Goal: Participate in discussion

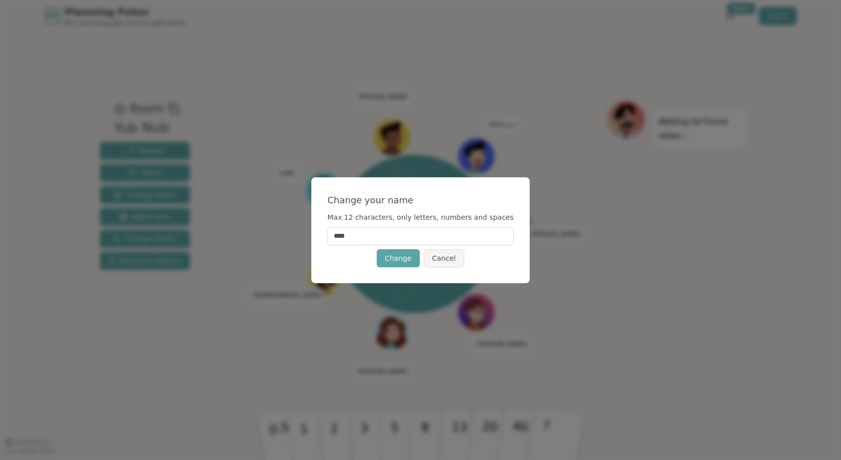
click at [343, 236] on input "****" at bounding box center [420, 236] width 186 height 18
type input "*****"
click at [430, 198] on div "Change your name" at bounding box center [420, 200] width 186 height 14
click at [407, 258] on button "Change" at bounding box center [398, 258] width 43 height 18
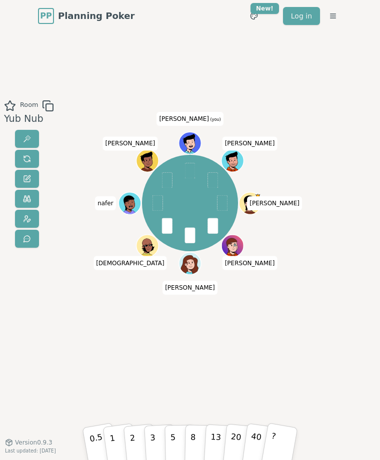
click at [156, 396] on div "Room Yub Nub [PERSON_NAME] [PERSON_NAME] [PERSON_NAME] [PERSON_NAME] (you) [PER…" at bounding box center [190, 237] width 380 height 410
click at [154, 444] on p "3" at bounding box center [152, 441] width 7 height 34
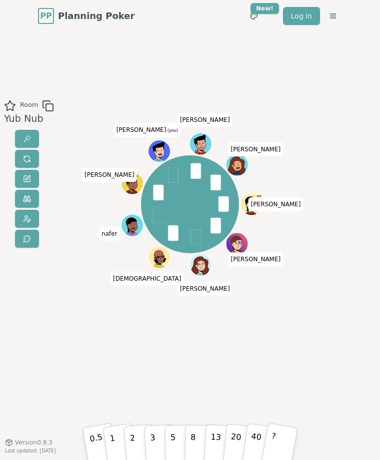
click at [178, 363] on div "[PERSON_NAME] [PERSON_NAME] [PERSON_NAME] [PERSON_NAME] (you) [PERSON_NAME]" at bounding box center [189, 237] width 199 height 275
click at [172, 441] on p "5" at bounding box center [173, 440] width 6 height 34
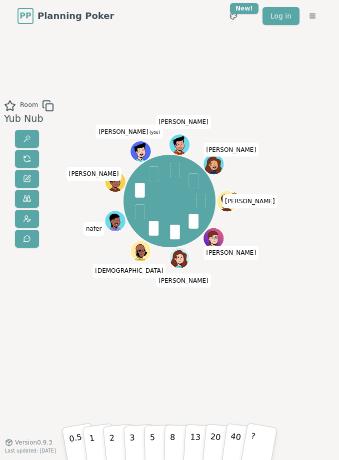
click at [179, 340] on div "[PERSON_NAME] [PERSON_NAME] [PERSON_NAME] [PERSON_NAME] (you) [PERSON_NAME]" at bounding box center [169, 237] width 174 height 275
click at [133, 442] on p "3" at bounding box center [132, 441] width 7 height 34
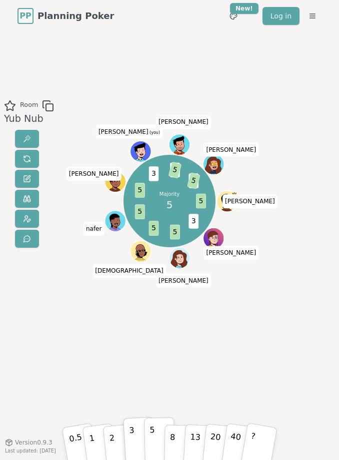
click at [155, 438] on button "5" at bounding box center [159, 439] width 31 height 45
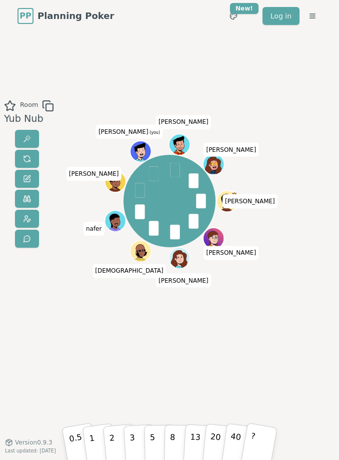
click at [141, 326] on div "[PERSON_NAME] [PERSON_NAME] [PERSON_NAME] [PERSON_NAME] (you) [PERSON_NAME]" at bounding box center [169, 237] width 174 height 275
click at [154, 434] on p "5" at bounding box center [152, 440] width 6 height 34
